Goal: Task Accomplishment & Management: Use online tool/utility

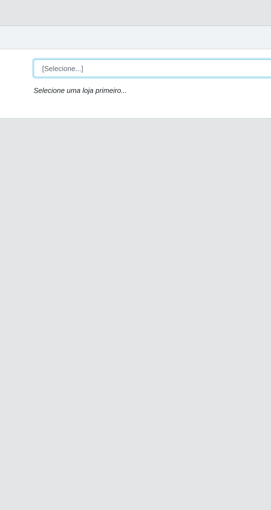
click at [127, 53] on select "[Selecione...] Extrabom - Loja 05 [GEOGRAPHIC_DATA]" at bounding box center [167, 53] width 180 height 10
select select "494"
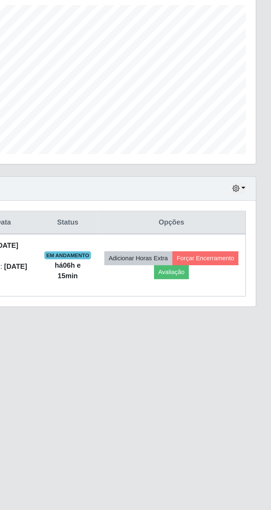
scroll to position [1, 0]
click at [255, 215] on button "button" at bounding box center [253, 217] width 8 height 6
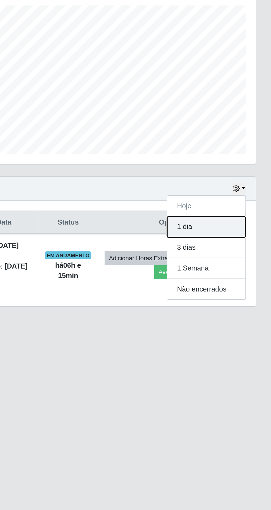
click at [245, 238] on button "1 dia" at bounding box center [235, 238] width 44 height 12
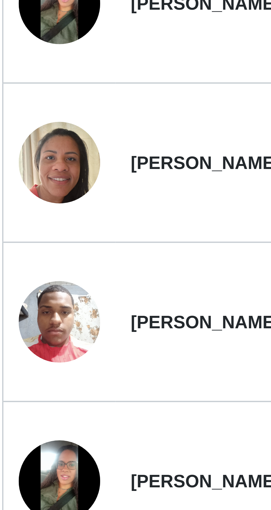
click at [32, 326] on img at bounding box center [27, 329] width 18 height 24
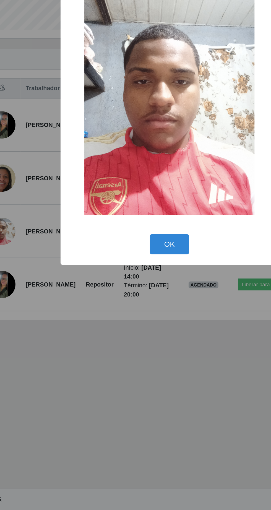
click at [140, 336] on button "OK" at bounding box center [136, 336] width 26 height 13
